Goal: Find specific page/section: Find specific page/section

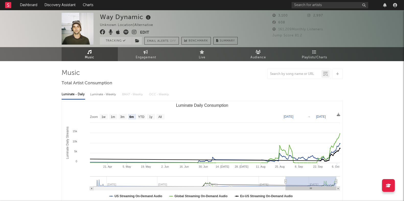
select select "6m"
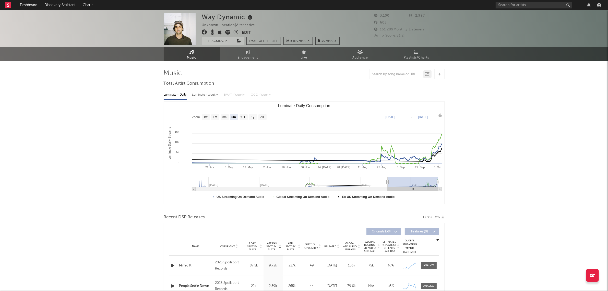
drag, startPoint x: 111, startPoint y: 74, endPoint x: 85, endPoint y: 52, distance: 33.2
click at [111, 74] on div "Way Dynamic Unknown Location | Alternative Edit Tracking Email Alerts Off Bench…" at bounding box center [304, 260] width 608 height 501
click at [403, 4] on input "text" at bounding box center [534, 5] width 77 height 6
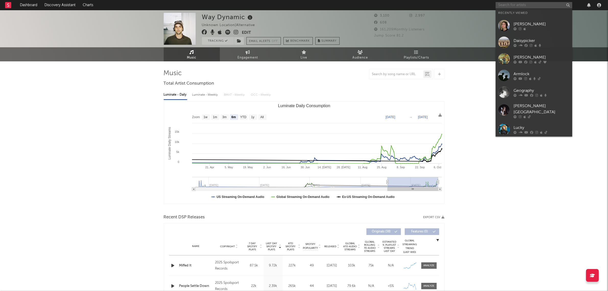
click at [403, 7] on input "text" at bounding box center [534, 5] width 77 height 6
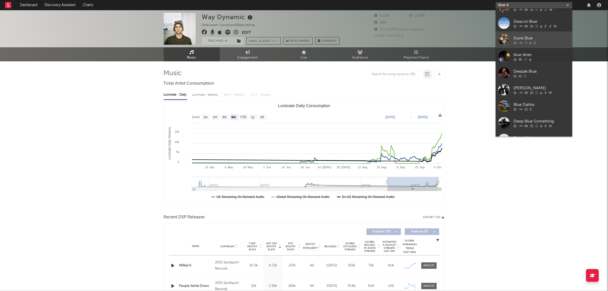
scroll to position [64, 0]
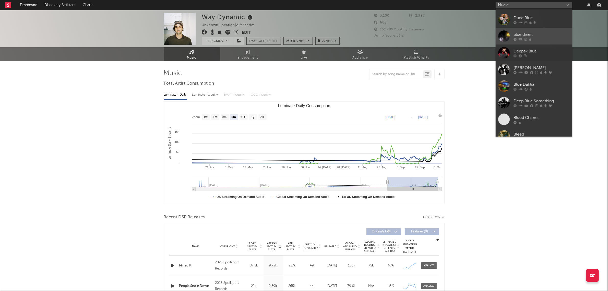
type input "blue d"
click at [403, 41] on link "blue diner." at bounding box center [534, 36] width 77 height 17
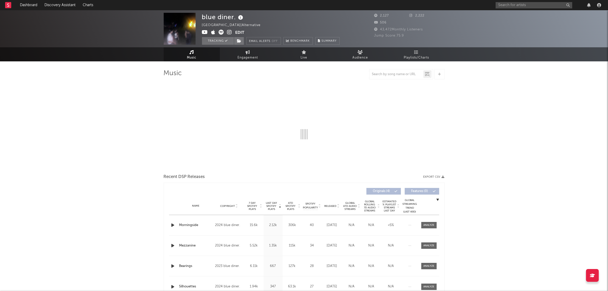
select select "6m"
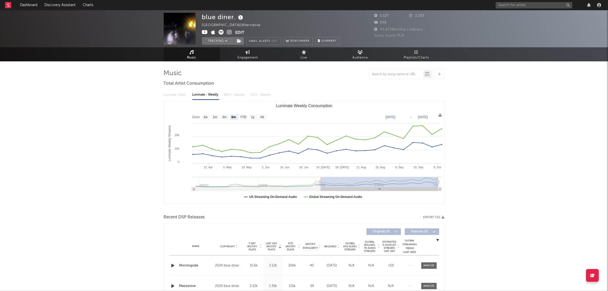
drag, startPoint x: 516, startPoint y: 196, endPoint x: 541, endPoint y: 113, distance: 86.6
click at [134, 26] on div "blue diner. [GEOGRAPHIC_DATA] | Alternative Edit Tracking Email Alerts Off Benc…" at bounding box center [304, 28] width 608 height 37
